Goal: Task Accomplishment & Management: Manage account settings

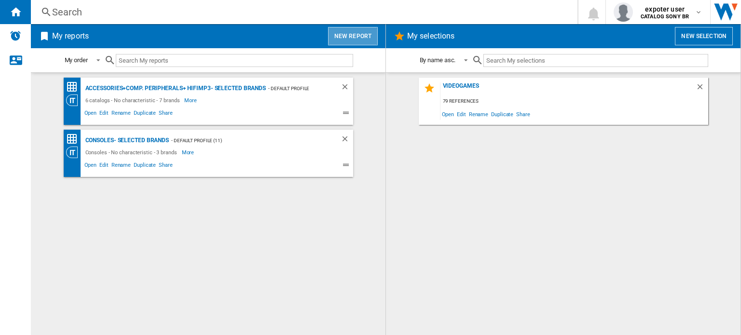
click at [356, 36] on button "New report" at bounding box center [353, 36] width 50 height 18
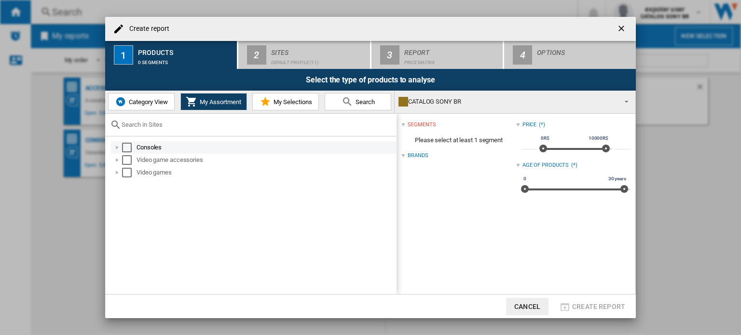
click at [129, 148] on div "Select" at bounding box center [127, 148] width 10 height 10
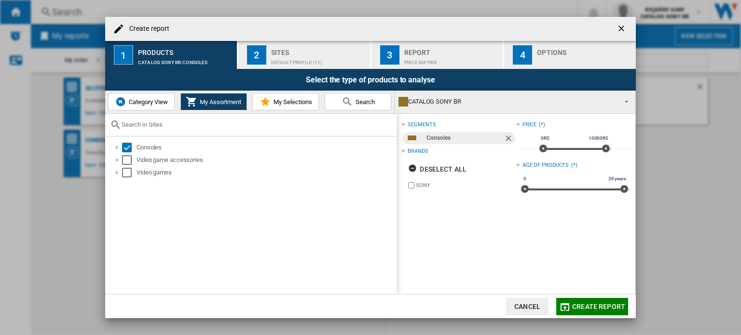
click at [303, 52] on div "Sites" at bounding box center [318, 50] width 95 height 10
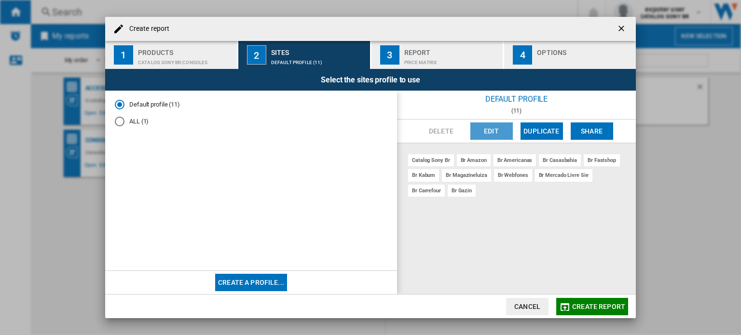
click at [500, 131] on button "Edit" at bounding box center [491, 131] width 42 height 17
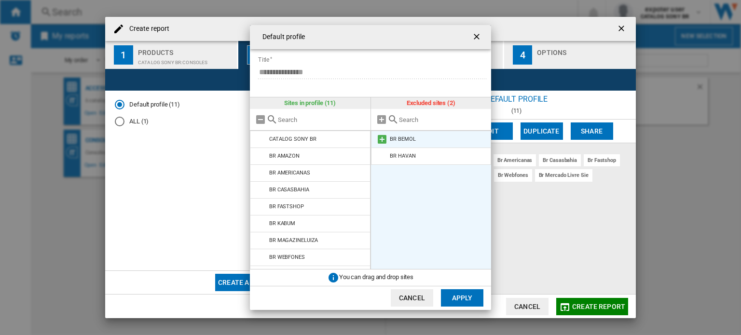
click at [384, 137] on md-icon at bounding box center [382, 140] width 12 height 12
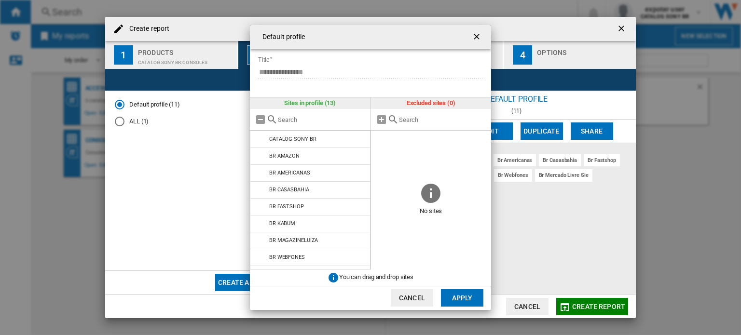
click at [469, 301] on button "Apply" at bounding box center [462, 297] width 42 height 17
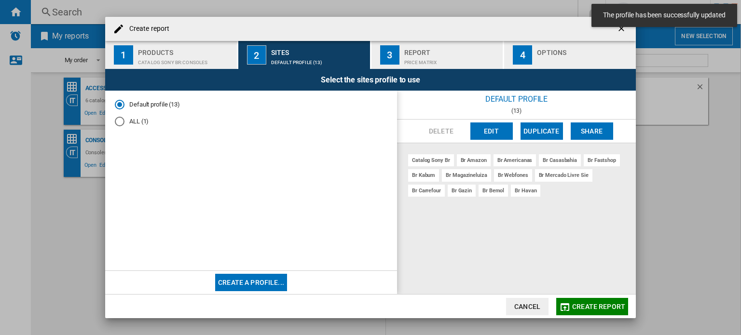
drag, startPoint x: 621, startPoint y: 29, endPoint x: 616, endPoint y: 23, distance: 8.6
click at [620, 29] on md-toast "The profile has been successfully updated" at bounding box center [664, 15] width 153 height 31
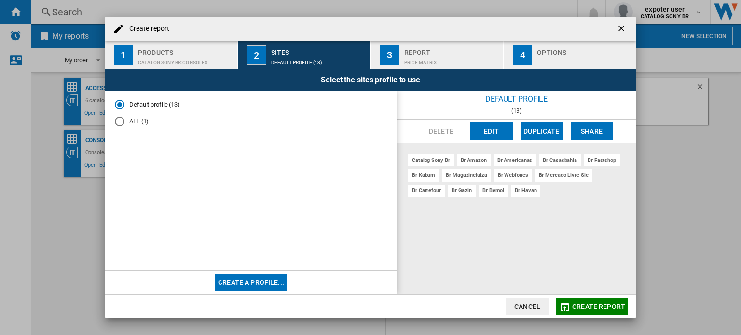
drag, startPoint x: 619, startPoint y: 27, endPoint x: 634, endPoint y: 26, distance: 15.0
click at [623, 27] on ng-md-icon "getI18NText('BUTTONS.CLOSE_DIALOG')" at bounding box center [623, 30] width 12 height 12
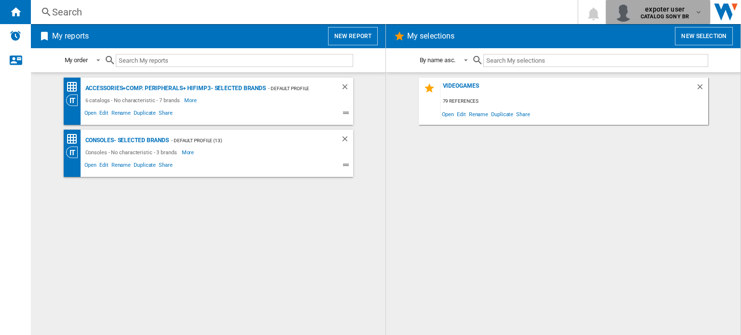
click at [679, 16] on b "CATALOG SONY BR" at bounding box center [665, 17] width 48 height 6
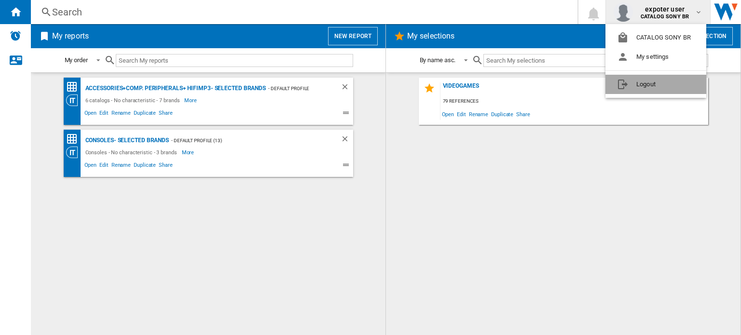
click at [641, 82] on button "Logout" at bounding box center [655, 84] width 101 height 19
